Goal: Navigation & Orientation: Find specific page/section

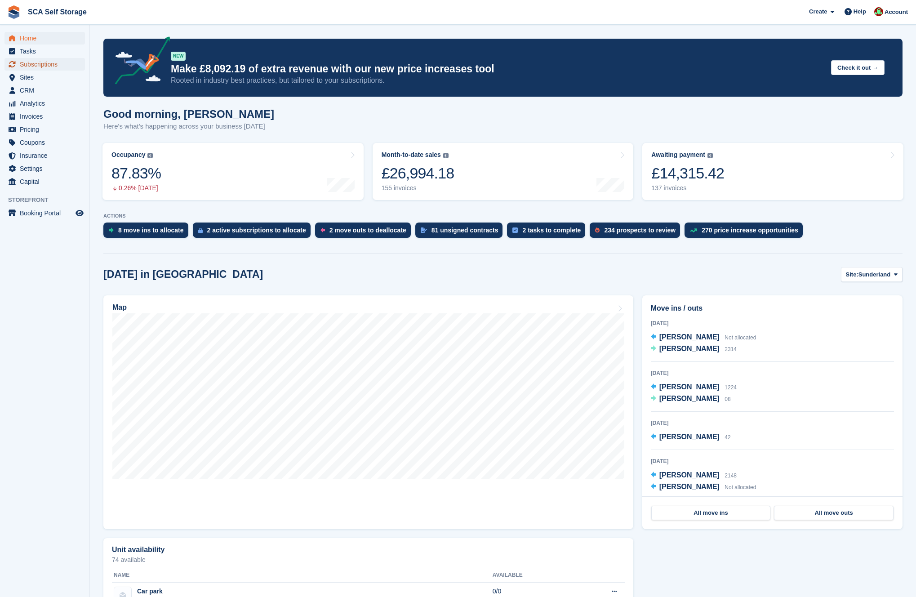
click at [35, 63] on span "Subscriptions" at bounding box center [47, 64] width 54 height 13
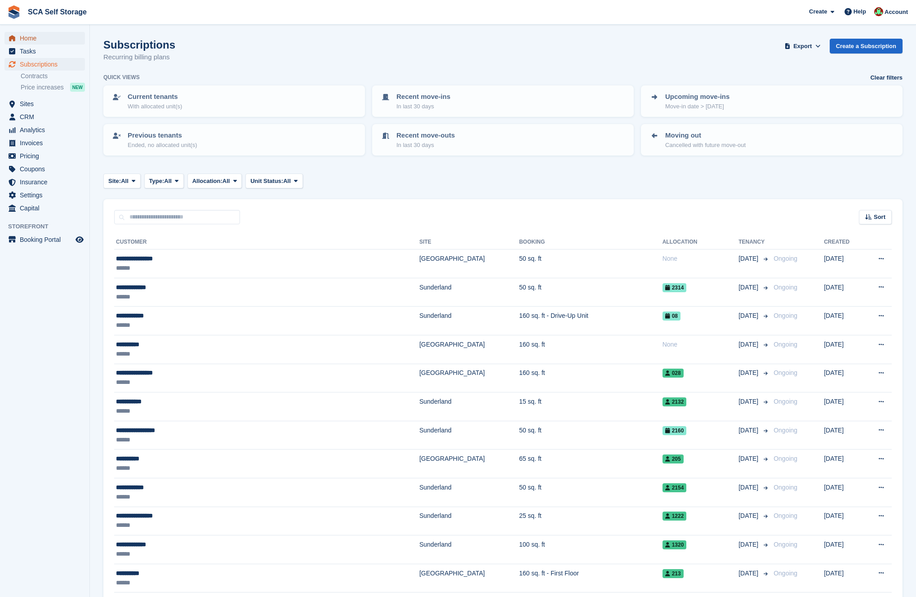
click at [32, 40] on span "Home" at bounding box center [47, 38] width 54 height 13
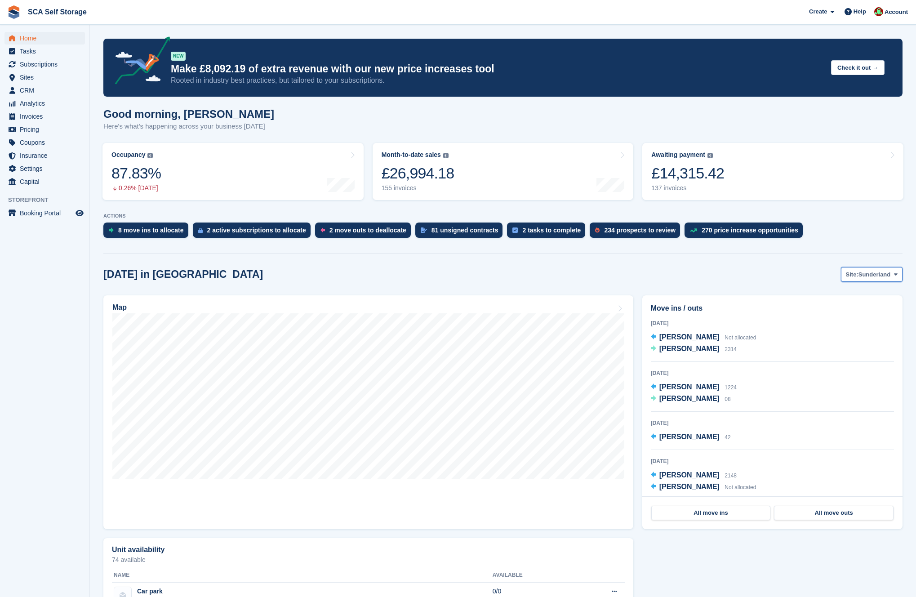
click at [869, 278] on span "Sunderland" at bounding box center [874, 274] width 32 height 9
click at [847, 310] on link "[GEOGRAPHIC_DATA]" at bounding box center [857, 312] width 81 height 16
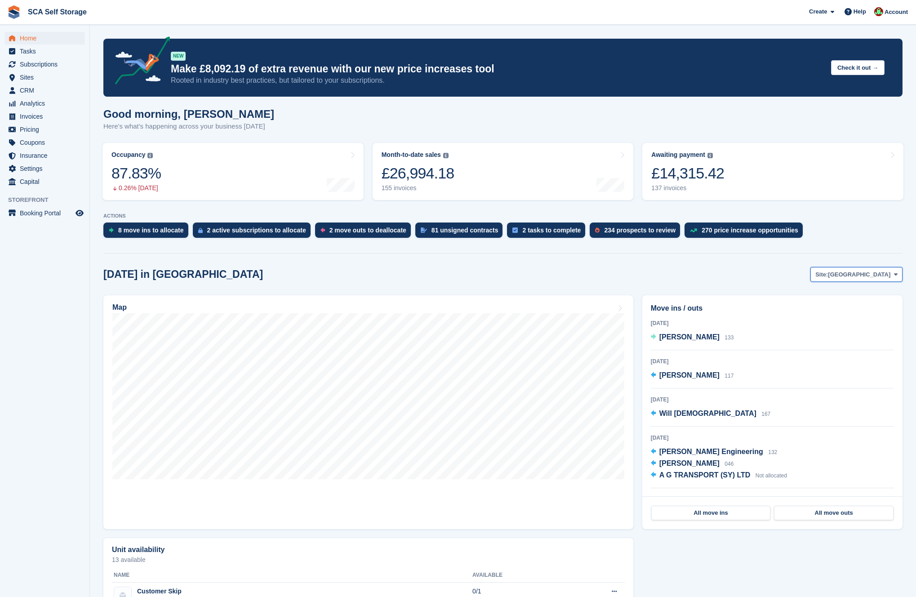
click at [878, 275] on span "[GEOGRAPHIC_DATA]" at bounding box center [859, 274] width 62 height 9
click at [850, 298] on link "Sunderland" at bounding box center [857, 296] width 81 height 16
